Goal: Check status: Check status

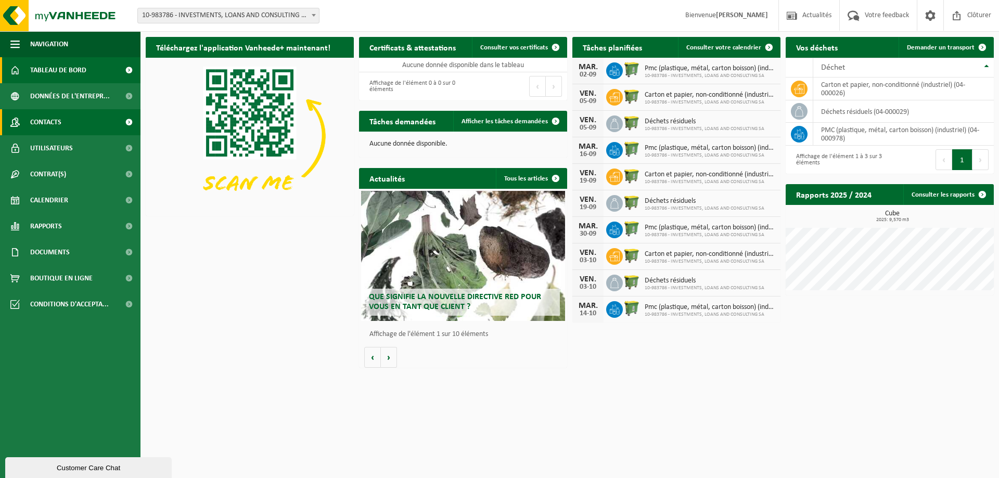
click at [45, 122] on span "Contacts" at bounding box center [45, 122] width 31 height 26
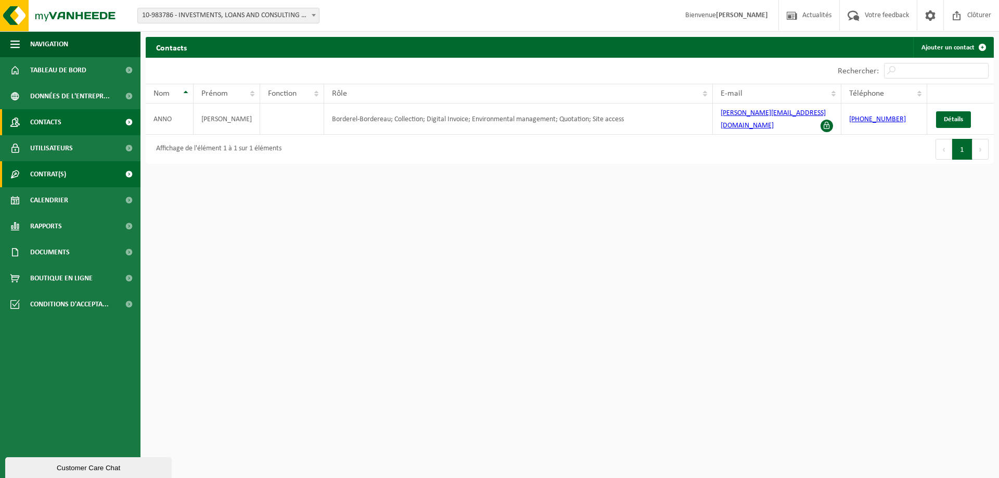
click at [52, 170] on span "Contrat(s)" at bounding box center [48, 174] width 36 height 26
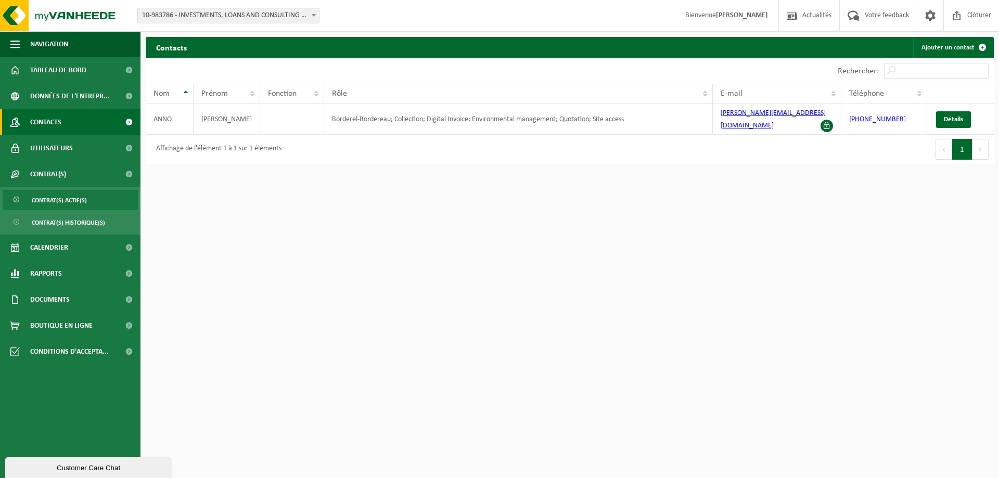
click at [69, 199] on span "Contrat(s) actif(s)" at bounding box center [59, 201] width 55 height 20
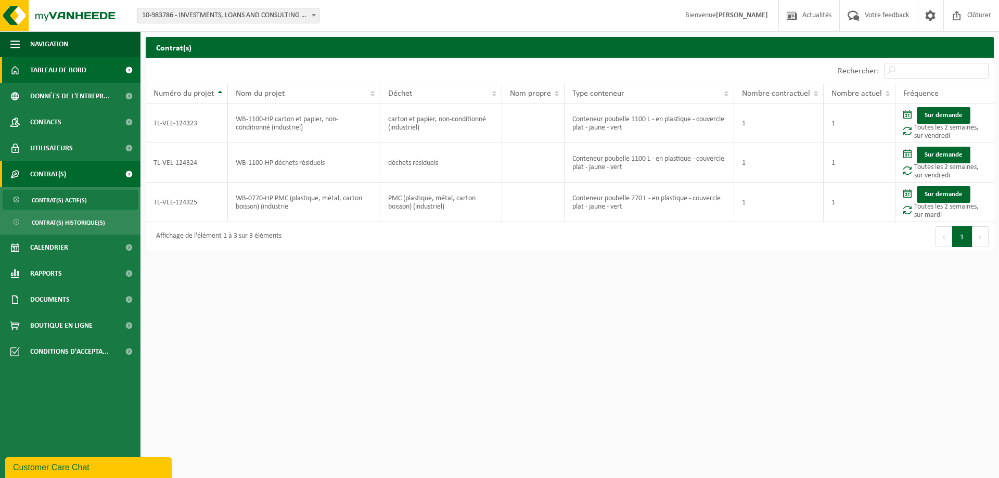
click at [47, 70] on span "Tableau de bord" at bounding box center [58, 70] width 56 height 26
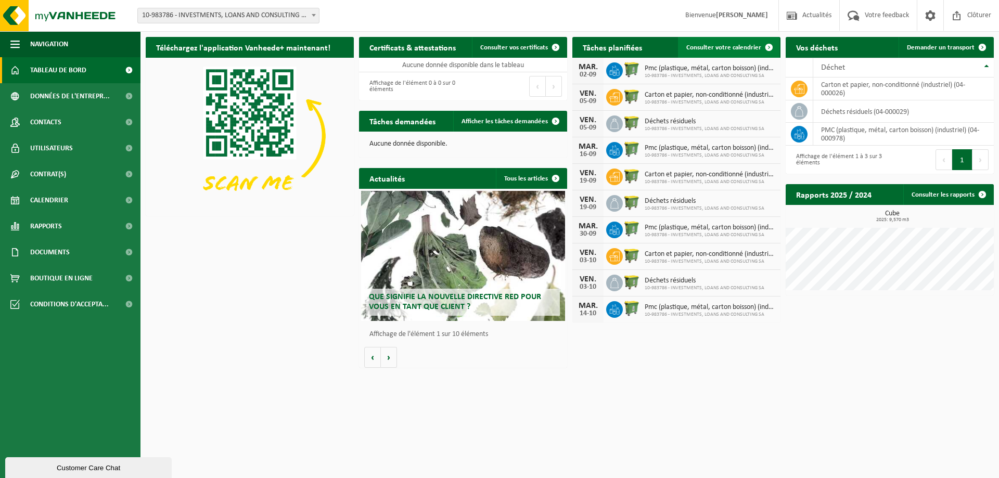
click at [746, 47] on span "Consulter votre calendrier" at bounding box center [724, 47] width 75 height 7
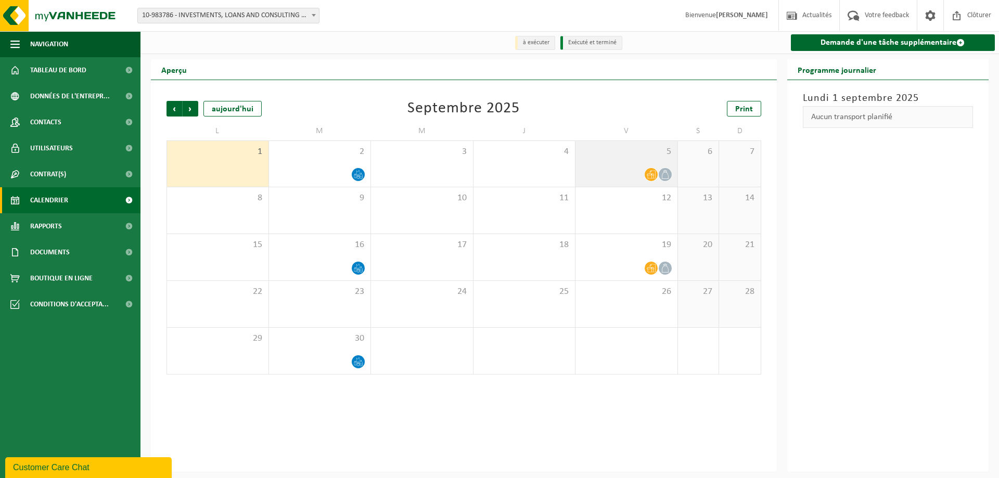
click at [602, 162] on div "5" at bounding box center [627, 164] width 102 height 46
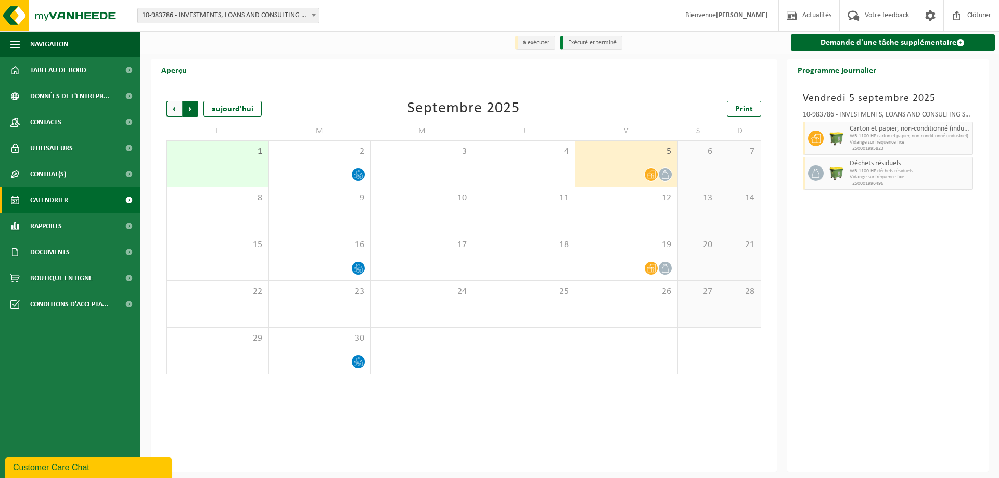
click at [174, 110] on span "Précédent" at bounding box center [175, 109] width 16 height 16
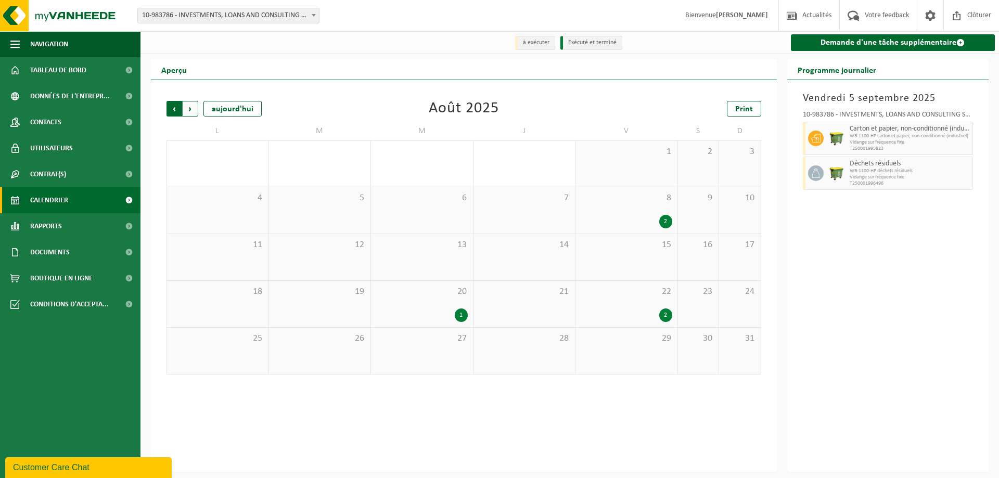
click at [192, 107] on span "Suivant" at bounding box center [191, 109] width 16 height 16
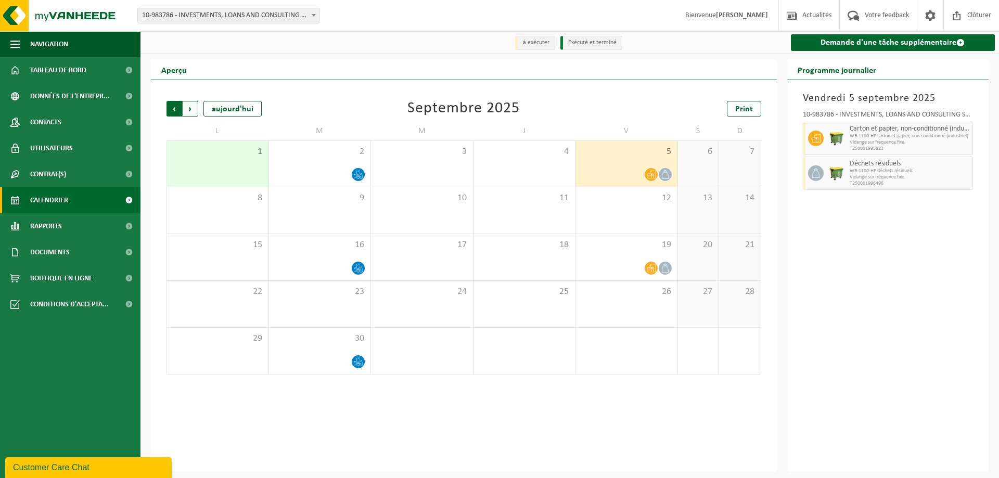
click at [190, 109] on span "Suivant" at bounding box center [191, 109] width 16 height 16
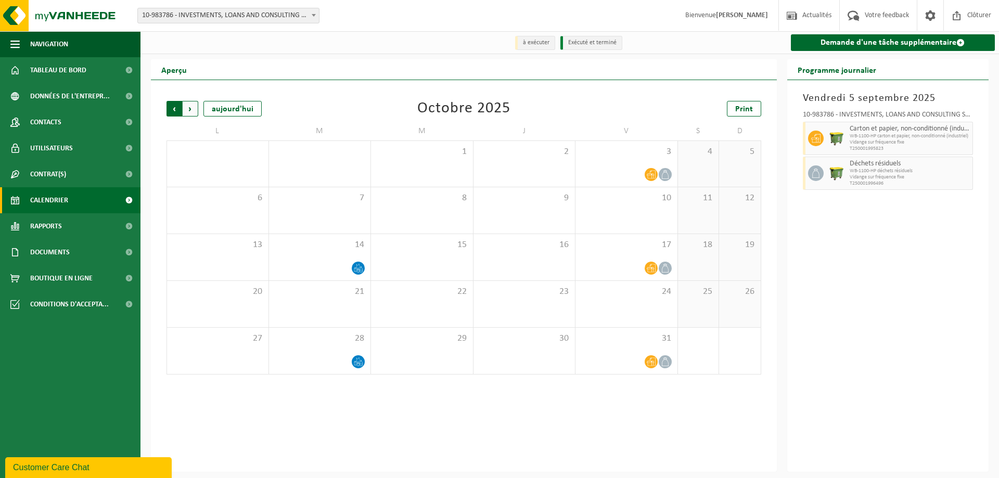
click at [188, 107] on span "Suivant" at bounding box center [191, 109] width 16 height 16
click at [172, 110] on span "Précédent" at bounding box center [175, 109] width 16 height 16
click at [174, 110] on span "Précédent" at bounding box center [175, 109] width 16 height 16
click at [192, 109] on span "Suivant" at bounding box center [191, 109] width 16 height 16
